Goal: Task Accomplishment & Management: Use online tool/utility

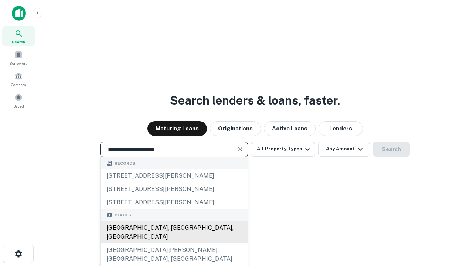
click at [174, 243] on div "Santa Monica, CA, USA" at bounding box center [173, 232] width 147 height 22
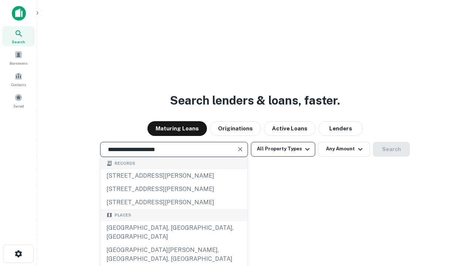
type input "**********"
click at [283, 149] on button "All Property Types" at bounding box center [283, 149] width 64 height 15
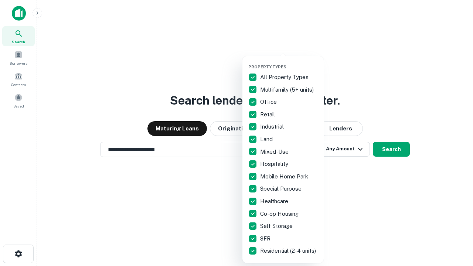
click at [289, 62] on button "button" at bounding box center [288, 62] width 81 height 0
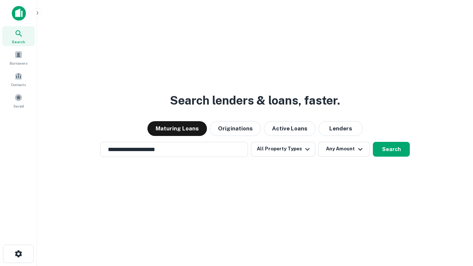
scroll to position [4, 89]
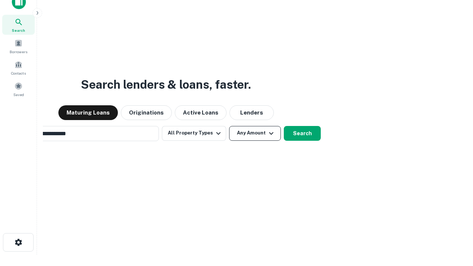
click at [229, 126] on button "Any Amount" at bounding box center [255, 133] width 52 height 15
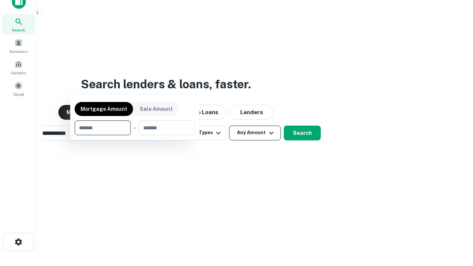
scroll to position [53, 209]
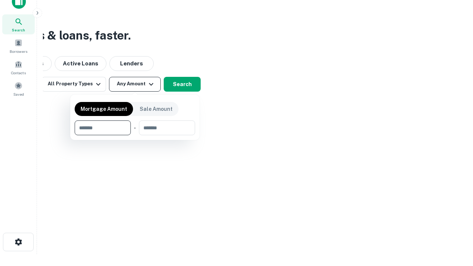
type input "*******"
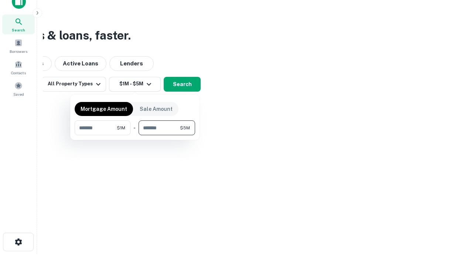
type input "*******"
click at [135, 135] on button "button" at bounding box center [135, 135] width 120 height 0
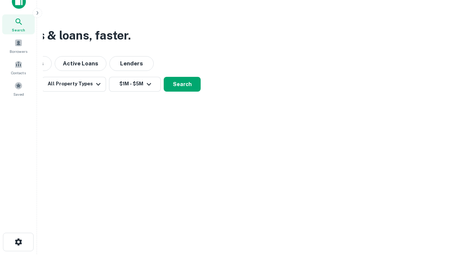
scroll to position [4, 136]
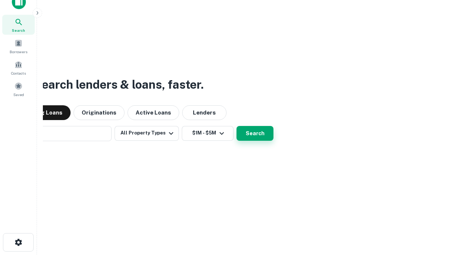
click at [236, 126] on button "Search" at bounding box center [254, 133] width 37 height 15
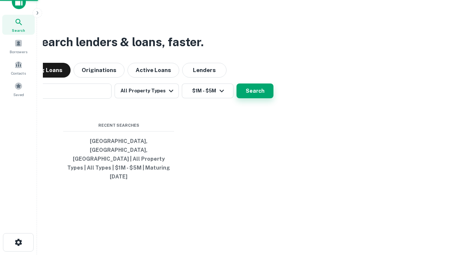
scroll to position [20, 209]
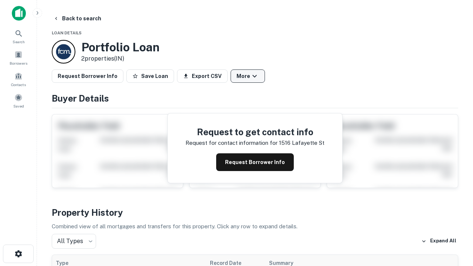
click at [247, 76] on button "More" at bounding box center [247, 75] width 34 height 13
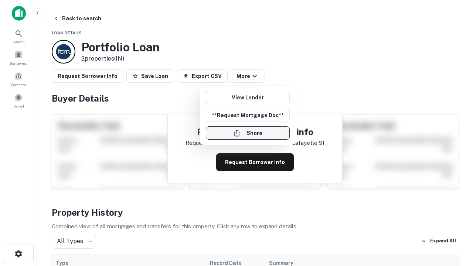
click at [247, 133] on button "Share" at bounding box center [248, 132] width 84 height 13
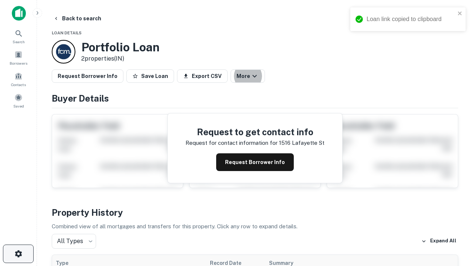
click at [18, 254] on icon "button" at bounding box center [18, 253] width 9 height 9
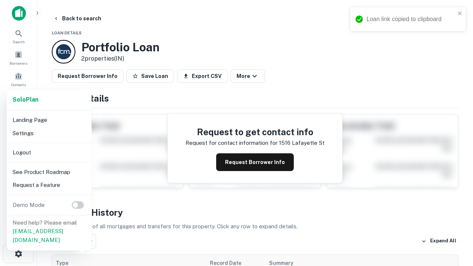
click at [49, 152] on li "Logout" at bounding box center [49, 152] width 79 height 13
